Goal: Task Accomplishment & Management: Manage account settings

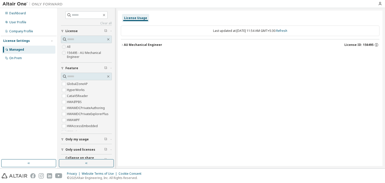
click at [122, 44] on icon "button" at bounding box center [122, 44] width 3 height 3
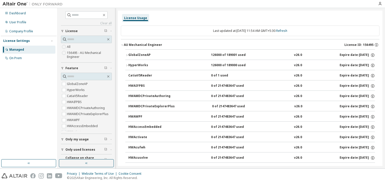
click at [127, 55] on icon "button" at bounding box center [126, 55] width 1 height 2
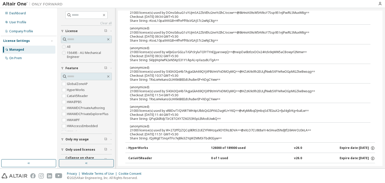
scroll to position [100, 0]
